Goal: Task Accomplishment & Management: Use online tool/utility

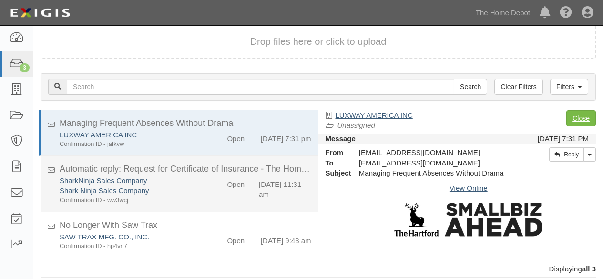
scroll to position [9, 0]
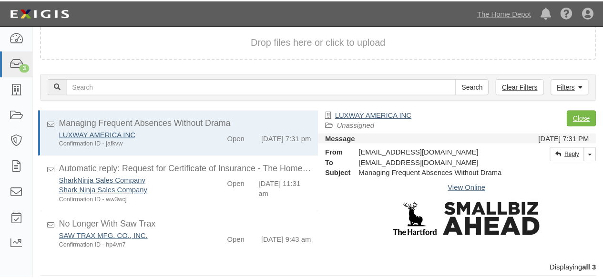
scroll to position [9, 0]
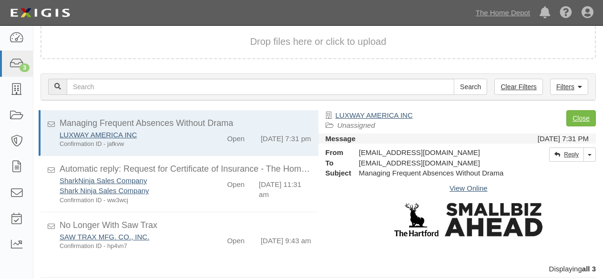
scroll to position [9, 0]
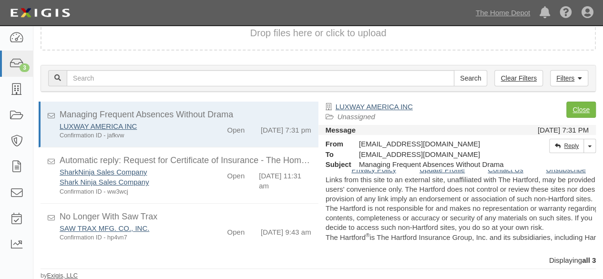
scroll to position [702, 0]
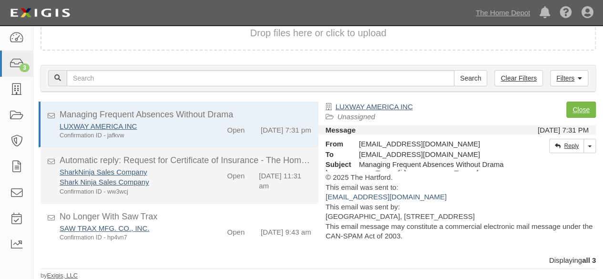
click at [192, 187] on div "Confirmation ID - ww3wcj" at bounding box center [130, 191] width 141 height 9
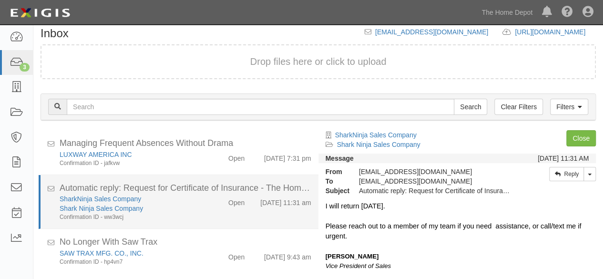
scroll to position [48, 0]
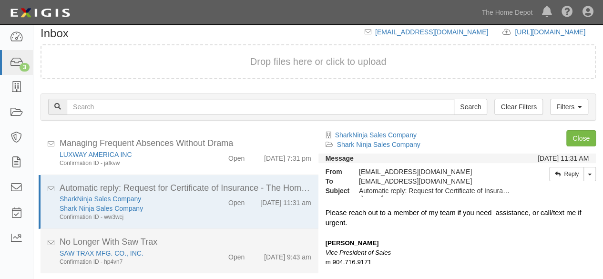
drag, startPoint x: 190, startPoint y: 257, endPoint x: 273, endPoint y: 242, distance: 84.3
click at [194, 255] on div "SAW TRAX MFG. CO., INC. Confirmation ID - hp4vn7" at bounding box center [129, 257] width 155 height 18
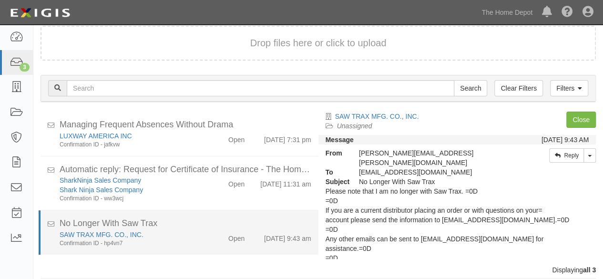
scroll to position [36, 0]
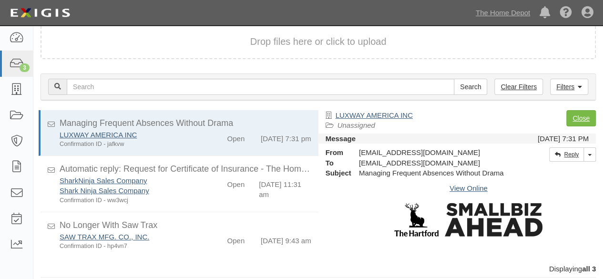
scroll to position [8, 0]
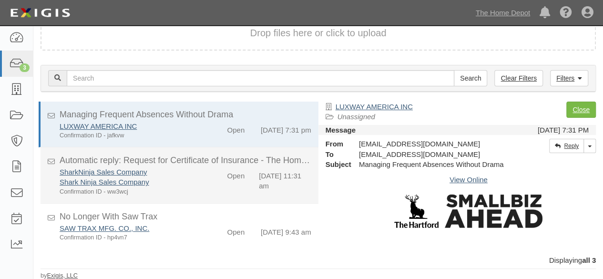
scroll to position [8, 0]
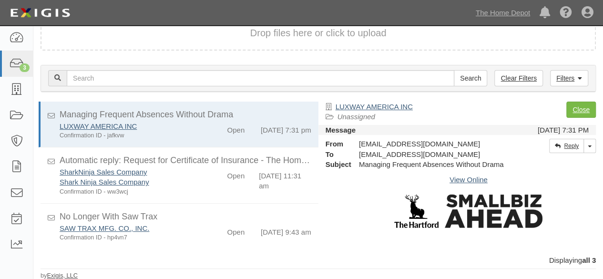
scroll to position [8, 0]
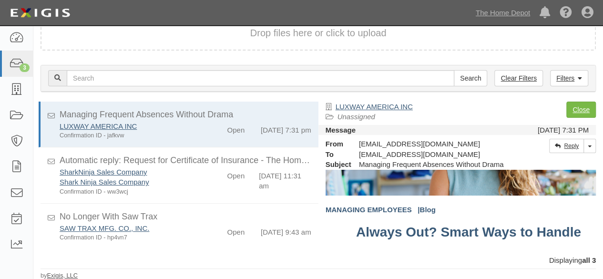
scroll to position [286, 0]
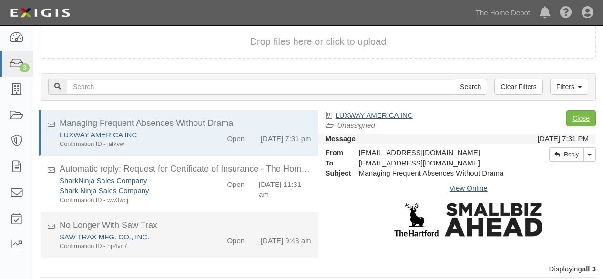
scroll to position [9, 0]
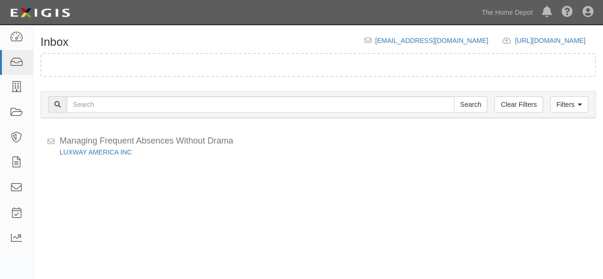
scroll to position [9, 0]
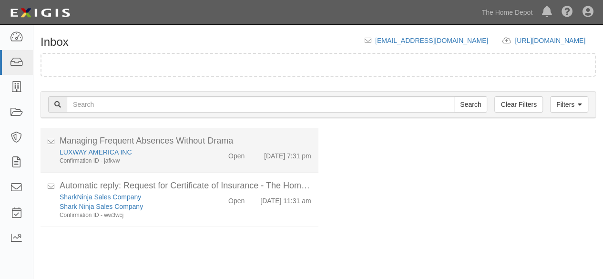
scroll to position [9, 0]
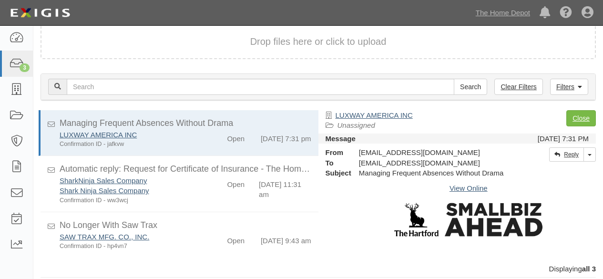
scroll to position [9, 0]
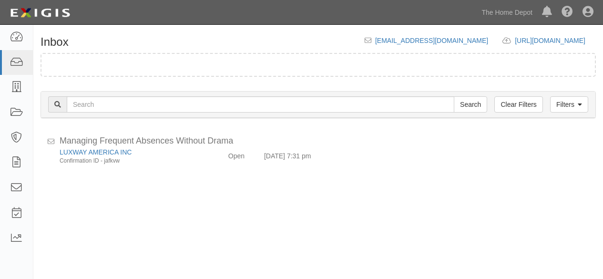
scroll to position [9, 0]
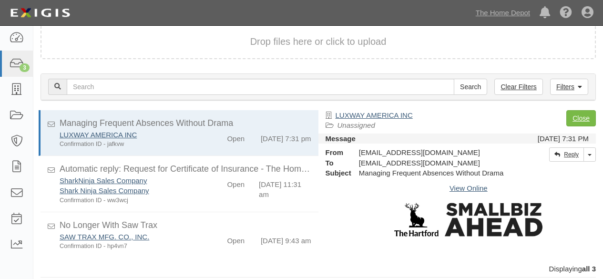
scroll to position [9, 0]
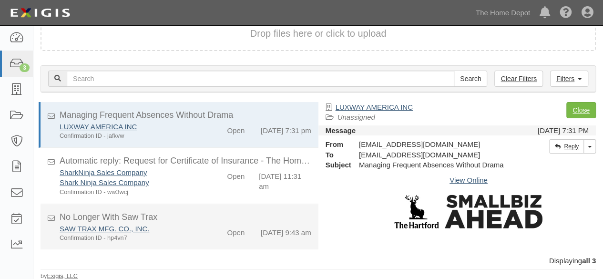
scroll to position [9, 0]
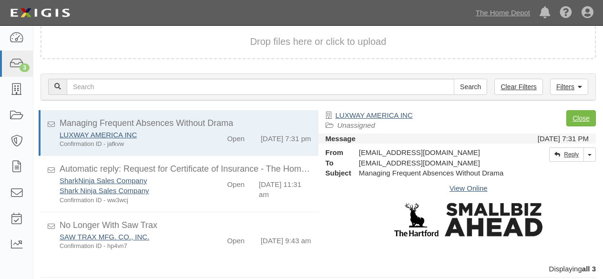
scroll to position [9, 0]
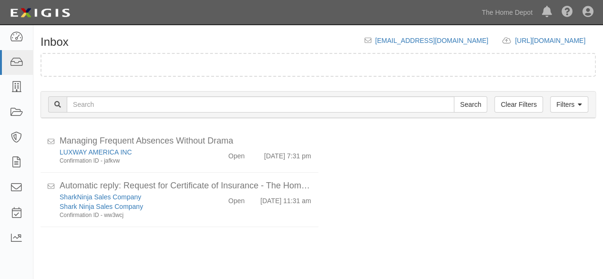
scroll to position [9, 0]
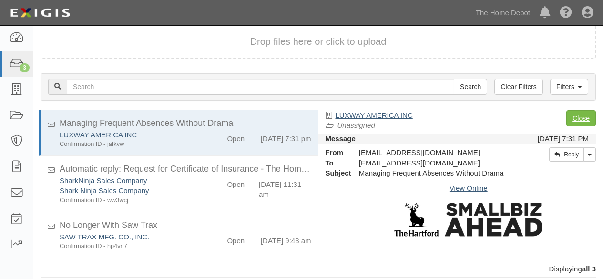
scroll to position [9, 0]
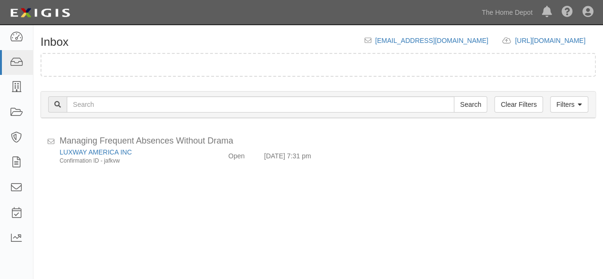
scroll to position [9, 0]
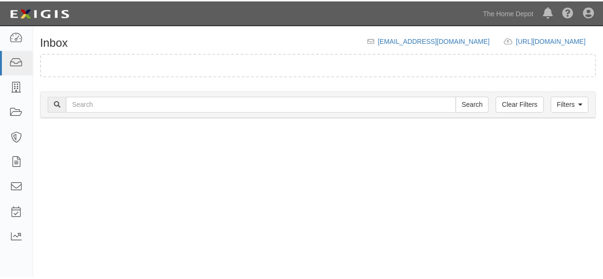
scroll to position [9, 0]
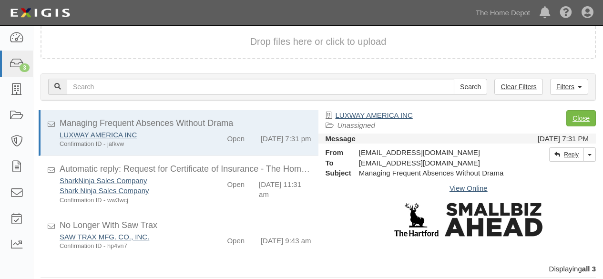
scroll to position [9, 0]
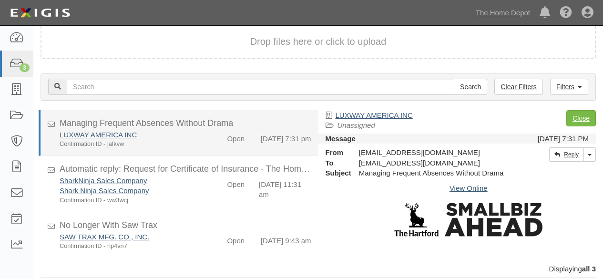
scroll to position [9, 0]
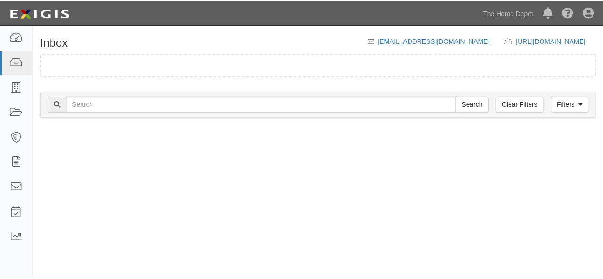
scroll to position [9, 0]
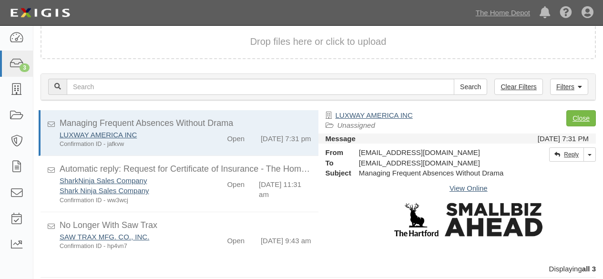
scroll to position [9, 0]
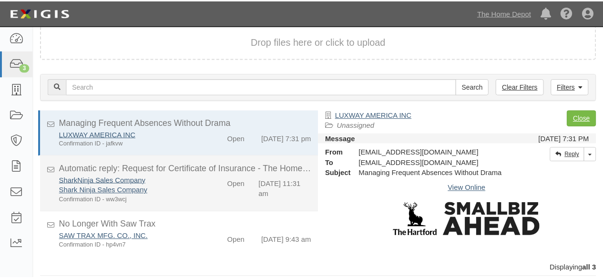
scroll to position [9, 0]
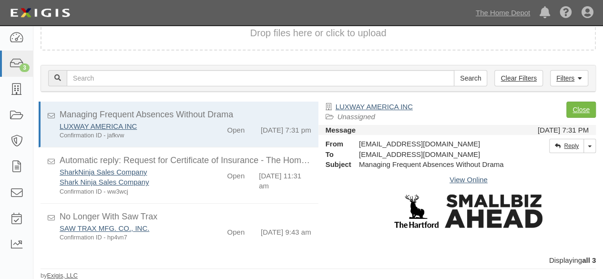
scroll to position [9, 0]
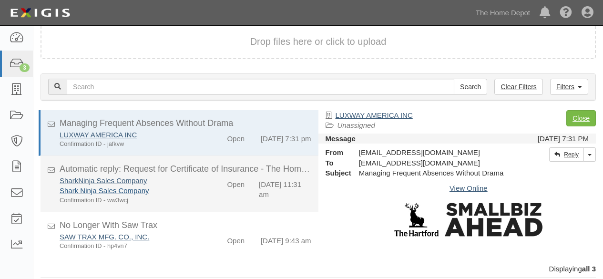
scroll to position [9, 0]
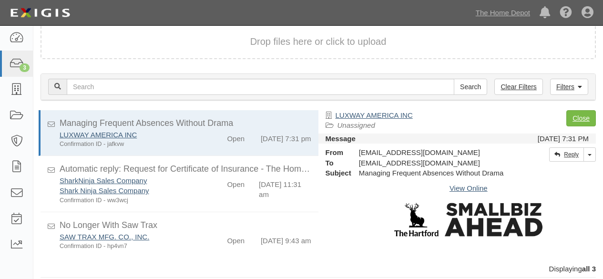
scroll to position [9, 0]
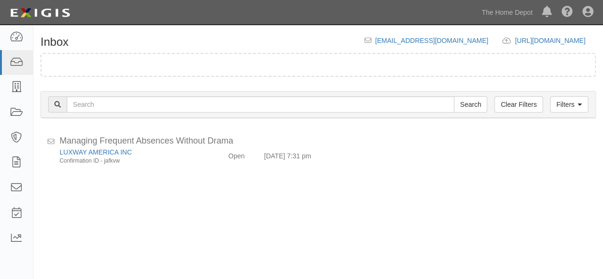
scroll to position [9, 0]
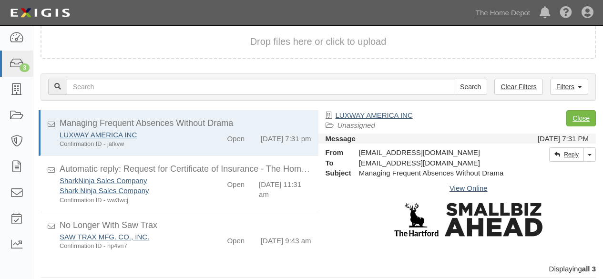
scroll to position [9, 0]
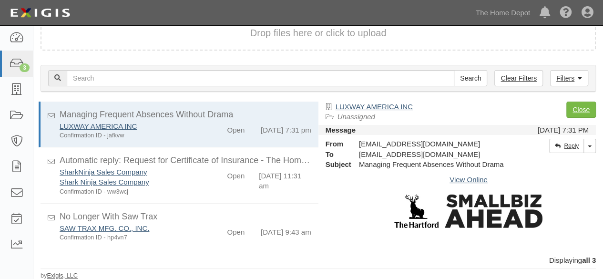
scroll to position [9, 0]
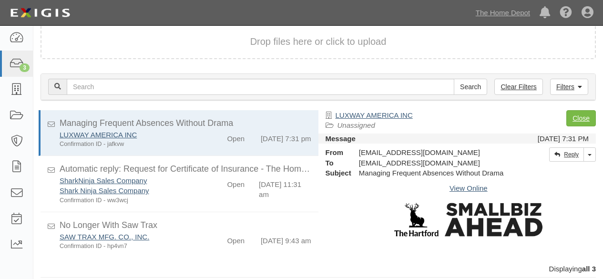
scroll to position [9, 0]
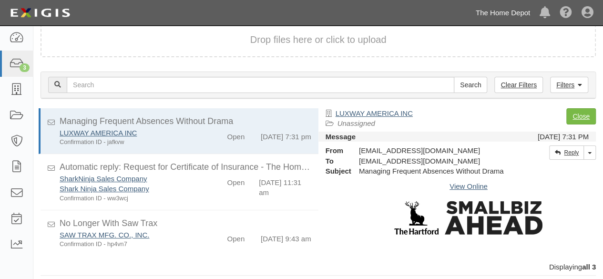
click at [510, 16] on link "The Home Depot" at bounding box center [503, 12] width 64 height 19
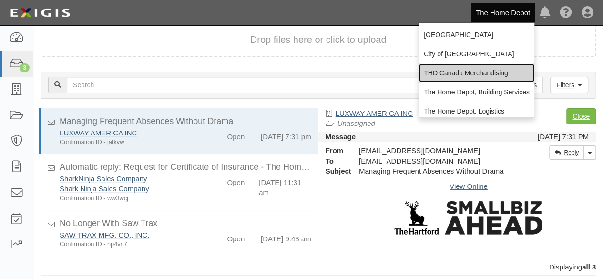
click at [462, 76] on link "THD Canada Merchandising" at bounding box center [476, 72] width 115 height 19
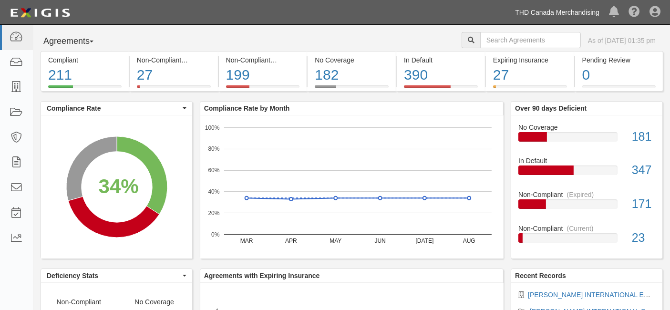
click at [569, 11] on link "THD Canada Merchandising" at bounding box center [557, 12] width 94 height 19
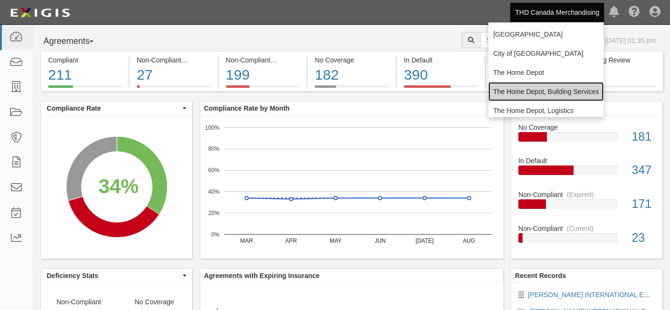
click at [542, 90] on link "The Home Depot, Building Services" at bounding box center [545, 91] width 115 height 19
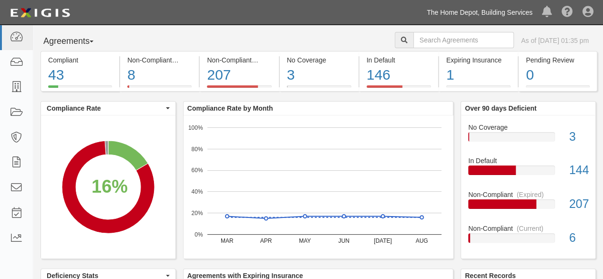
click at [514, 12] on link "The Home Depot, Building Services" at bounding box center [479, 12] width 115 height 19
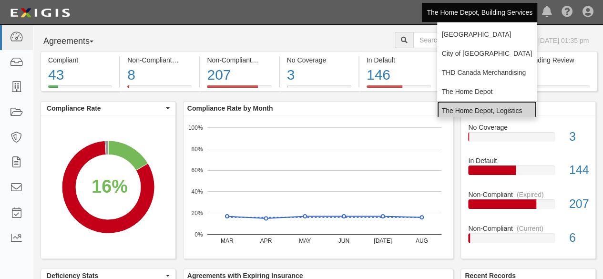
click at [482, 107] on link "The Home Depot, Logistics" at bounding box center [487, 110] width 100 height 19
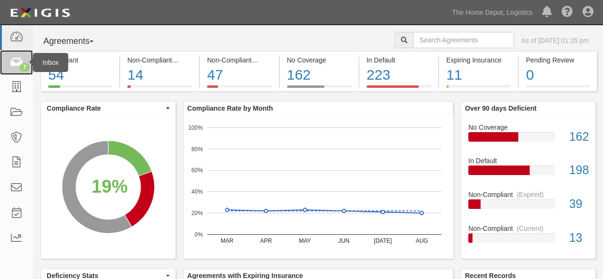
click at [26, 66] on div "7" at bounding box center [25, 67] width 10 height 9
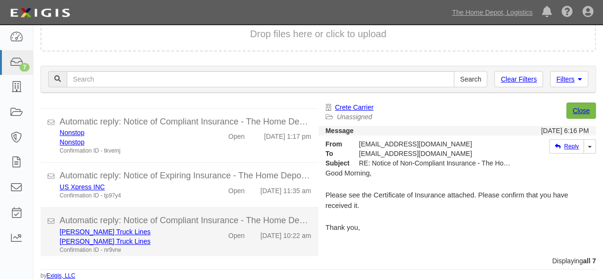
scroll to position [187, 0]
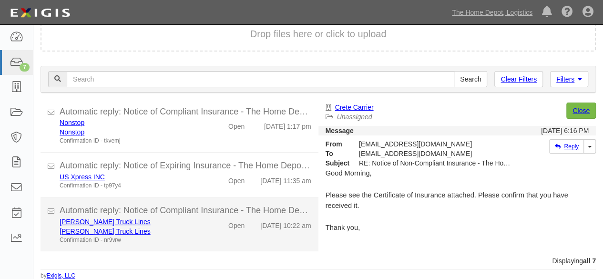
click at [194, 231] on div "Melton Truck Lines" at bounding box center [130, 231] width 141 height 10
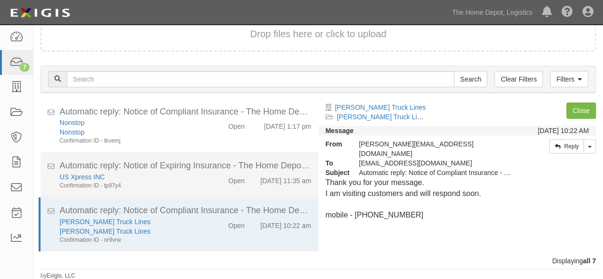
click at [190, 184] on div "Confirmation ID - tp97y4" at bounding box center [130, 186] width 141 height 8
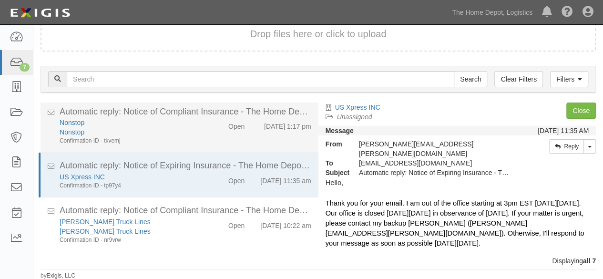
click at [145, 127] on div "Nonstop" at bounding box center [130, 132] width 141 height 10
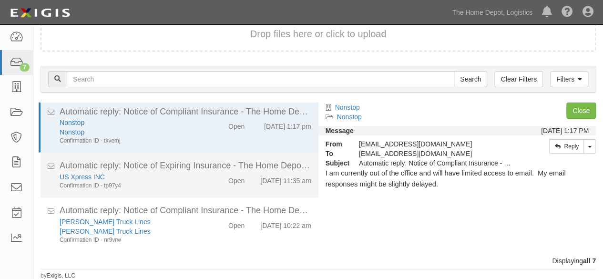
click at [148, 180] on div "US Xpress INC" at bounding box center [130, 177] width 141 height 10
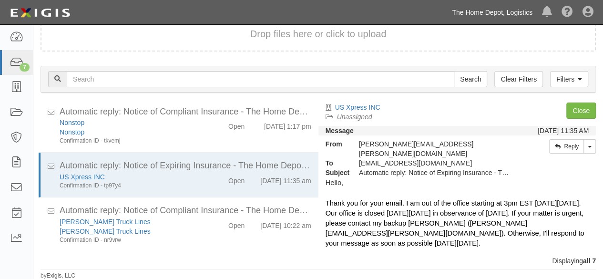
click at [511, 13] on link "The Home Depot, Logistics" at bounding box center [492, 12] width 90 height 19
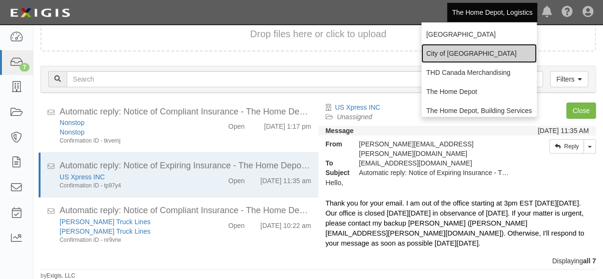
click at [464, 55] on link "City of [GEOGRAPHIC_DATA]" at bounding box center [478, 53] width 115 height 19
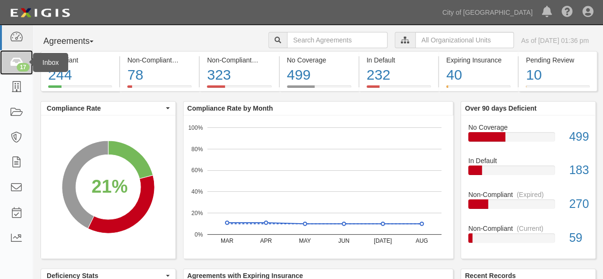
click at [21, 66] on div "17" at bounding box center [23, 67] width 13 height 9
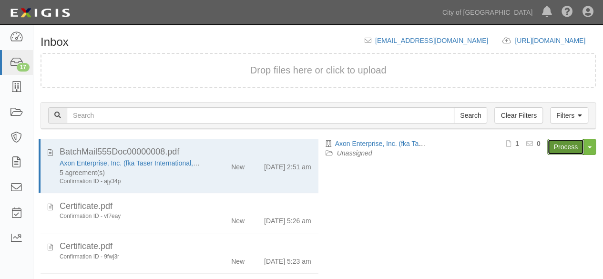
click at [569, 146] on link "Process" at bounding box center [565, 147] width 37 height 16
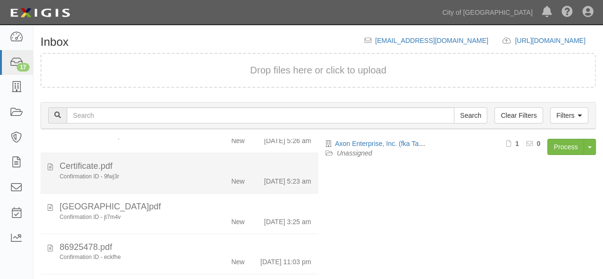
scroll to position [95, 0]
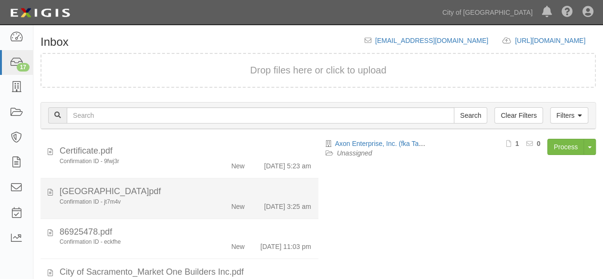
click at [172, 215] on li "Burbank Glendale Pasadena Airport Authority.pdf Confirmation ID - jt7m4v New 8/…" at bounding box center [180, 198] width 278 height 41
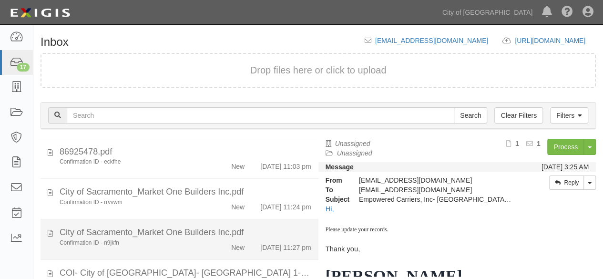
scroll to position [191, 0]
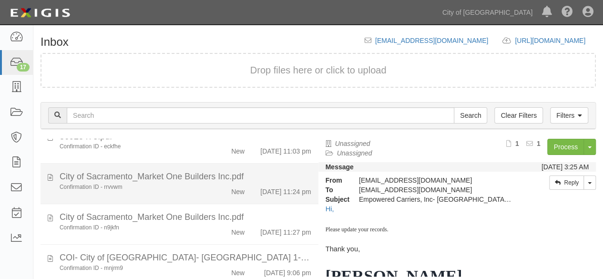
click at [176, 204] on li "City of Sacramento_Market One Builders Inc.pdf Confirmation ID - rrvvwm New 9/1…" at bounding box center [180, 183] width 278 height 41
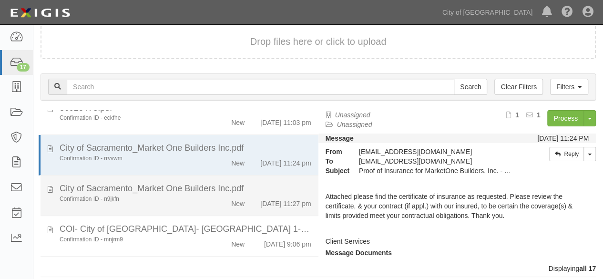
click at [175, 208] on div "Confirmation ID - n9jkfn New 9/1/25 11:27 pm" at bounding box center [185, 201] width 266 height 13
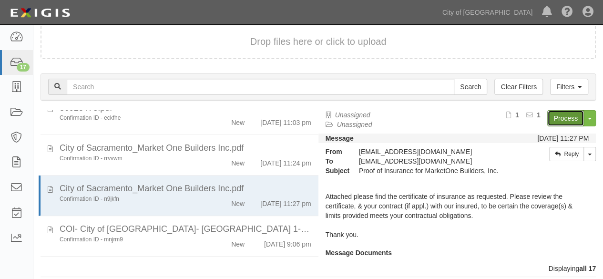
click at [555, 120] on link "Process" at bounding box center [565, 118] width 37 height 16
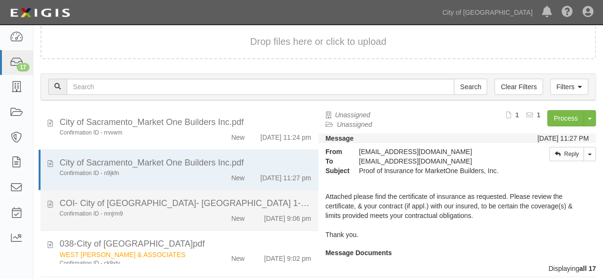
scroll to position [238, 0]
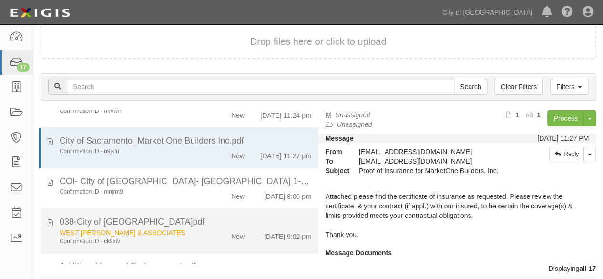
click at [209, 241] on div "New" at bounding box center [229, 234] width 44 height 13
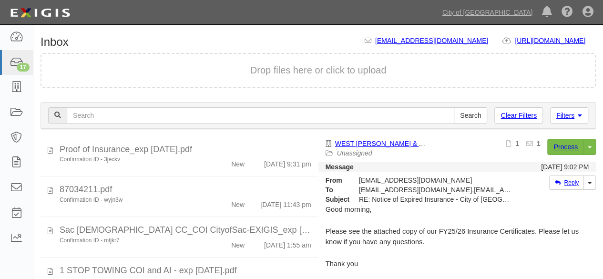
scroll to position [477, 0]
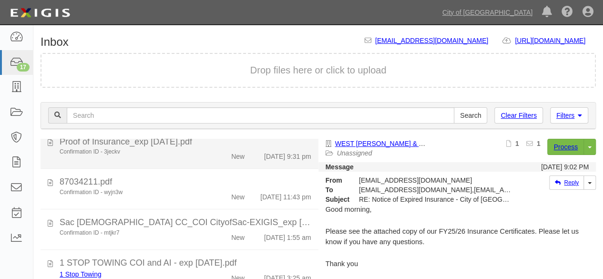
click at [202, 169] on li "Proof of Insurance_exp 06.30.26.pdf Confirmation ID - 3jeckv New 9/4/25 9:31 pm" at bounding box center [180, 149] width 278 height 41
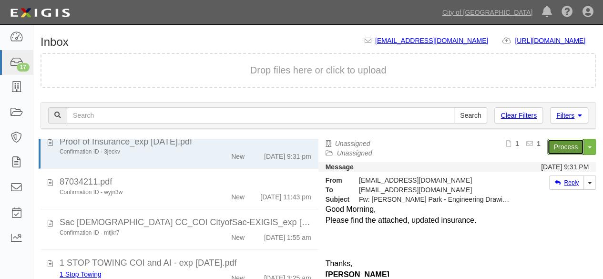
click at [555, 145] on link "Process" at bounding box center [565, 147] width 37 height 16
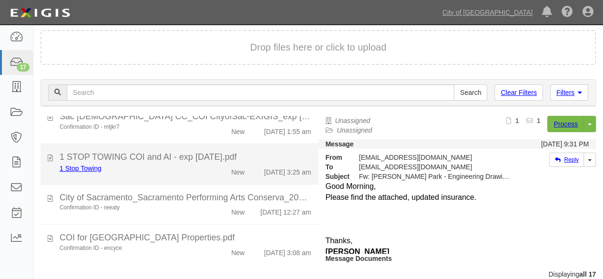
scroll to position [36, 0]
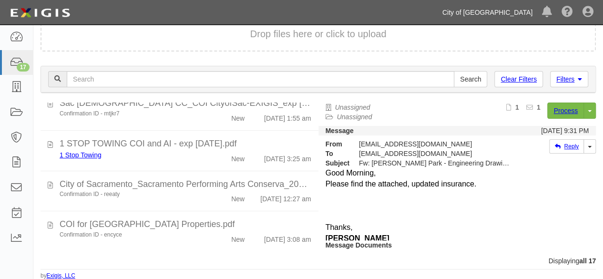
drag, startPoint x: 496, startPoint y: 13, endPoint x: 493, endPoint y: 18, distance: 5.6
click at [496, 13] on link "City of [GEOGRAPHIC_DATA]" at bounding box center [488, 12] width 100 height 19
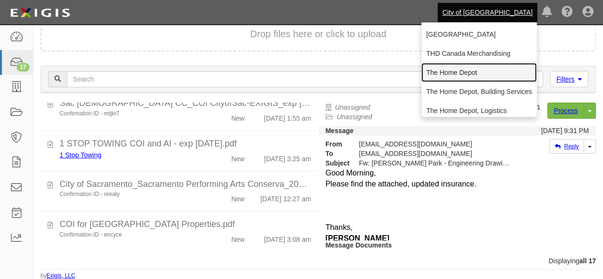
click at [458, 71] on link "The Home Depot" at bounding box center [478, 72] width 115 height 19
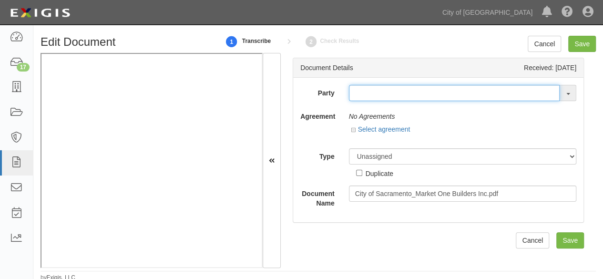
click at [364, 92] on input "text" at bounding box center [454, 93] width 211 height 16
paste input "Market One Builders Inc"
type input "Market"
click at [367, 91] on input "text" at bounding box center [454, 93] width 211 height 16
paste input "The Public Restroom Company"
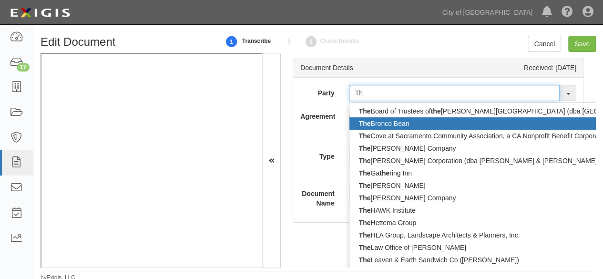
type input "T"
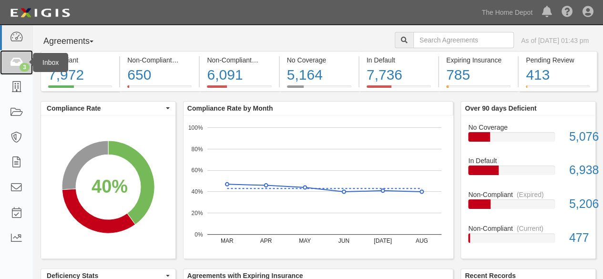
click at [15, 61] on icon at bounding box center [16, 62] width 13 height 11
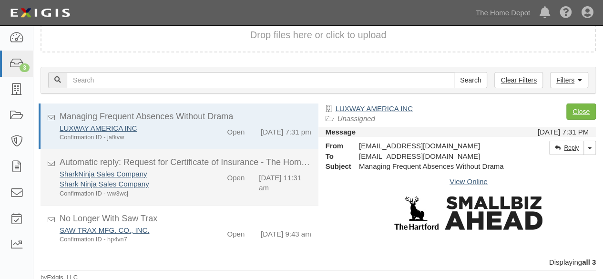
scroll to position [9, 0]
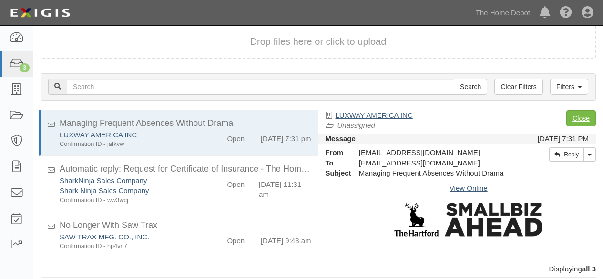
scroll to position [9, 0]
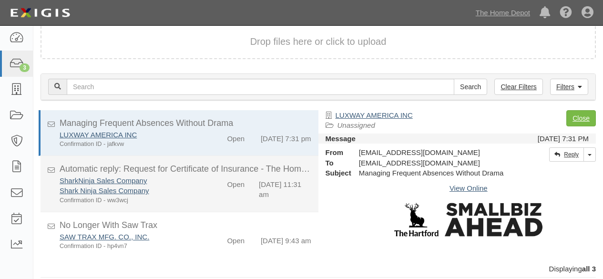
scroll to position [9, 0]
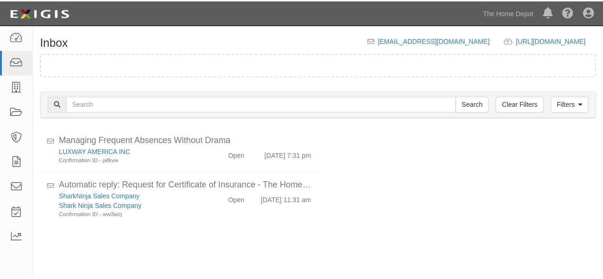
scroll to position [9, 0]
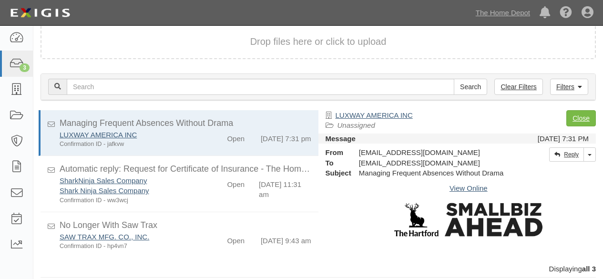
scroll to position [9, 0]
